Goal: Information Seeking & Learning: Learn about a topic

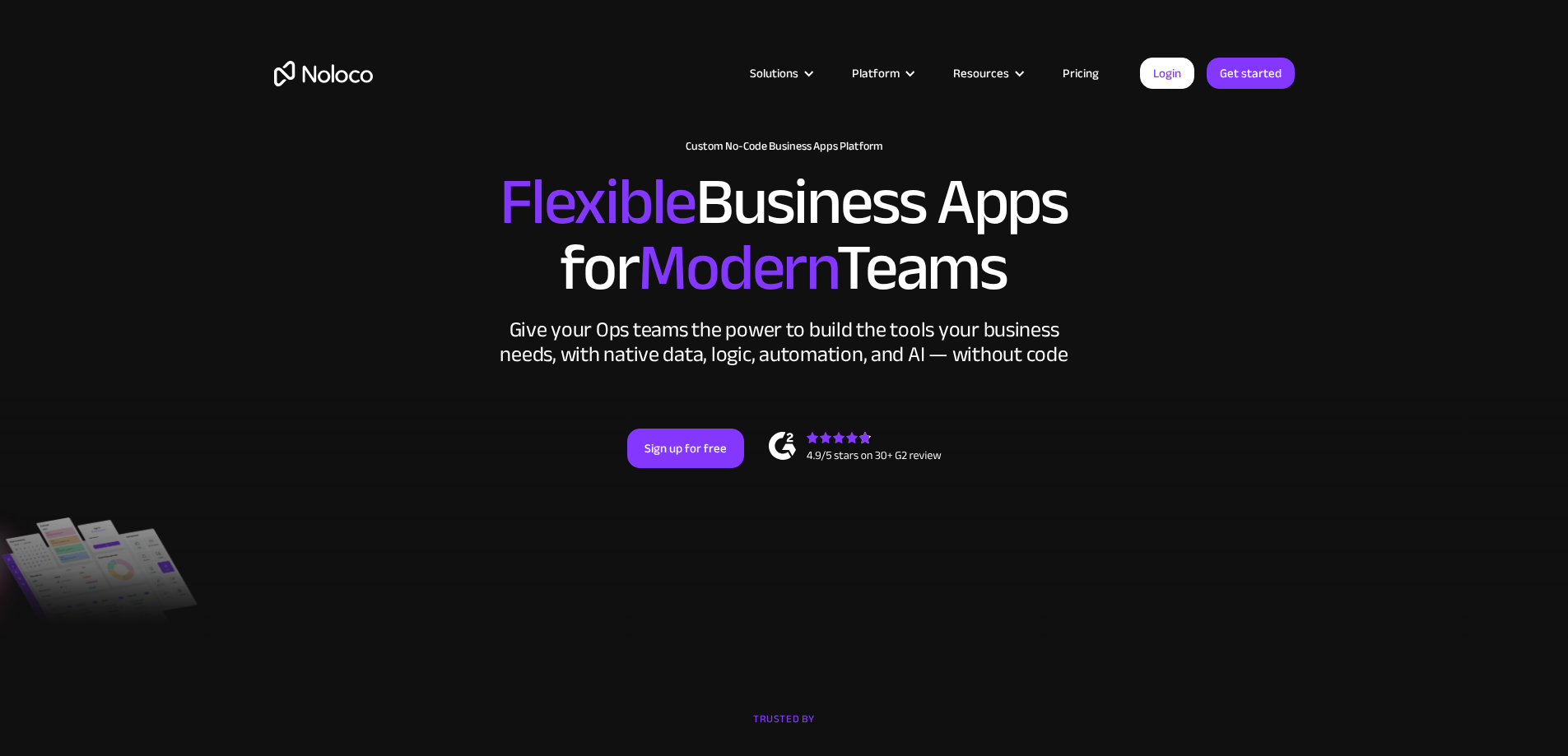
click at [1076, 63] on link "Pricing" at bounding box center [1081, 74] width 77 height 21
